Goal: Information Seeking & Learning: Stay updated

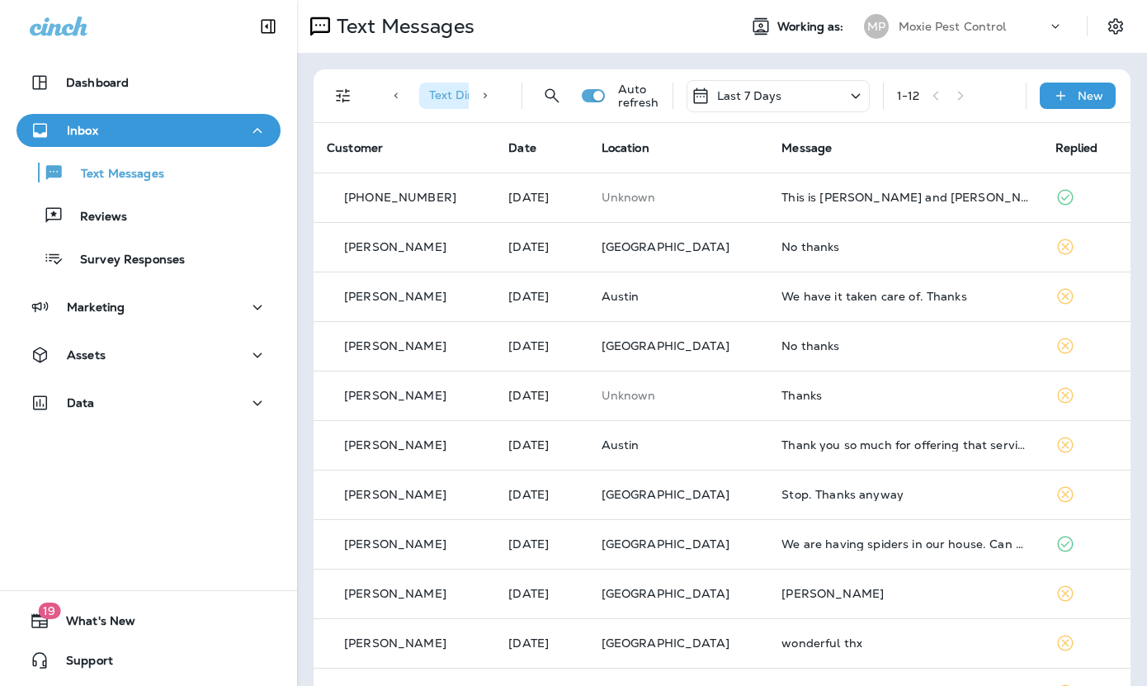
scroll to position [2, 0]
